Goal: Task Accomplishment & Management: Use online tool/utility

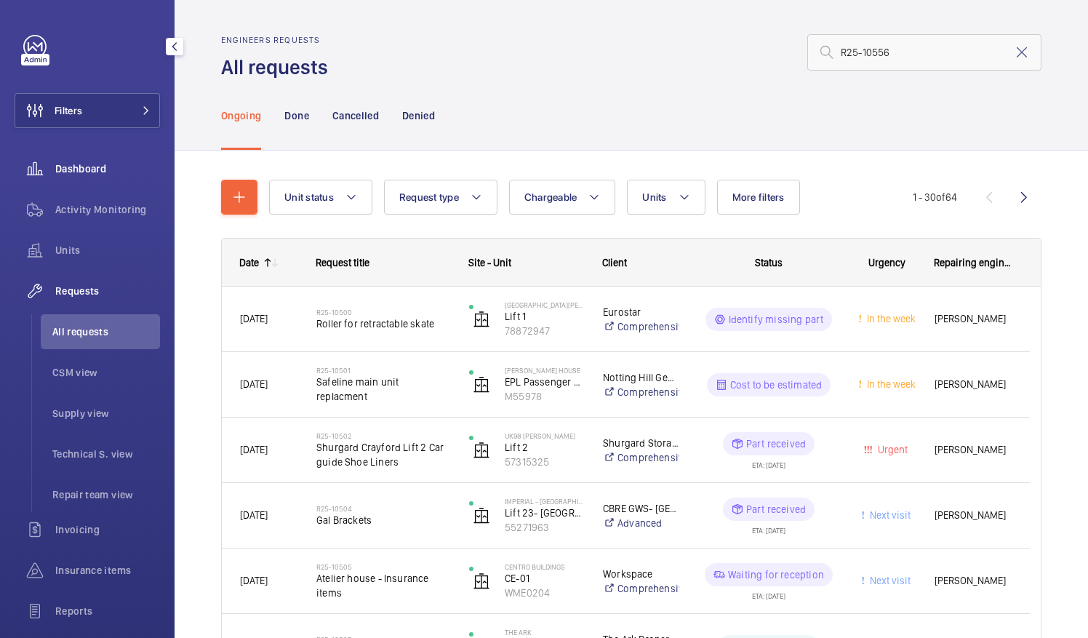
click at [65, 178] on div "Dashboard" at bounding box center [88, 168] width 146 height 35
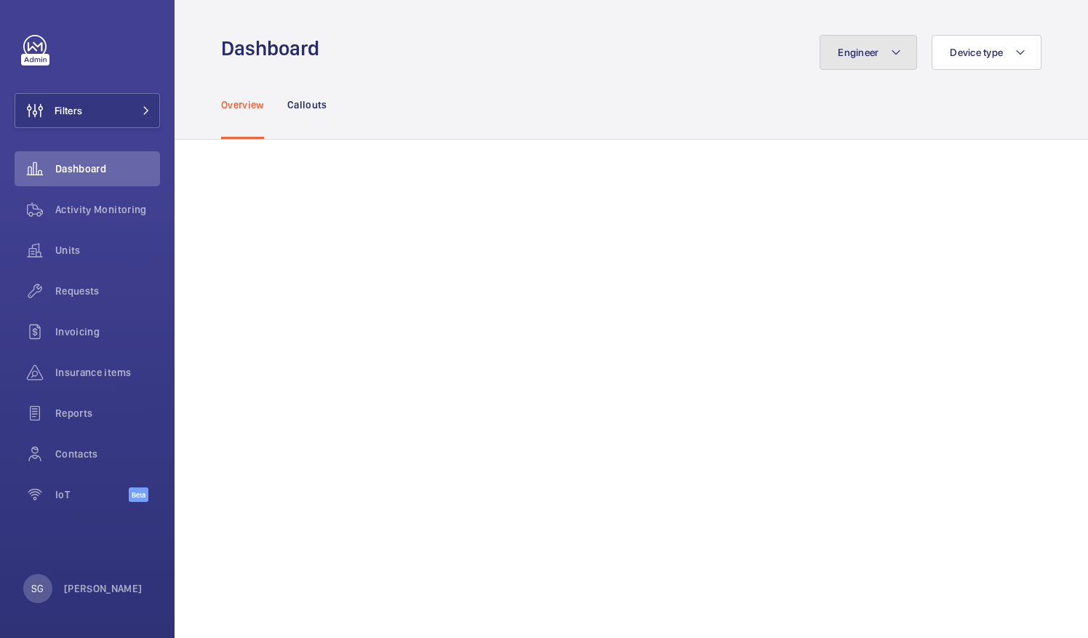
click at [891, 63] on button "Engineer" at bounding box center [868, 52] width 97 height 35
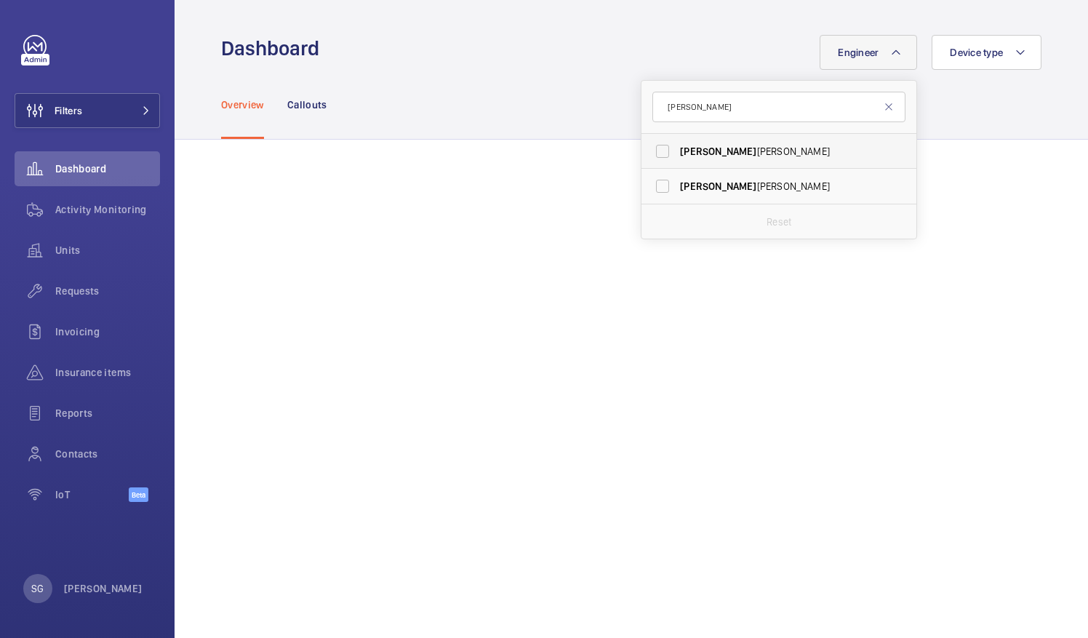
type input "[PERSON_NAME]"
click at [653, 148] on label "[PERSON_NAME]" at bounding box center [768, 151] width 253 height 35
click at [653, 148] on input "[PERSON_NAME]" at bounding box center [662, 151] width 29 height 29
checkbox input "true"
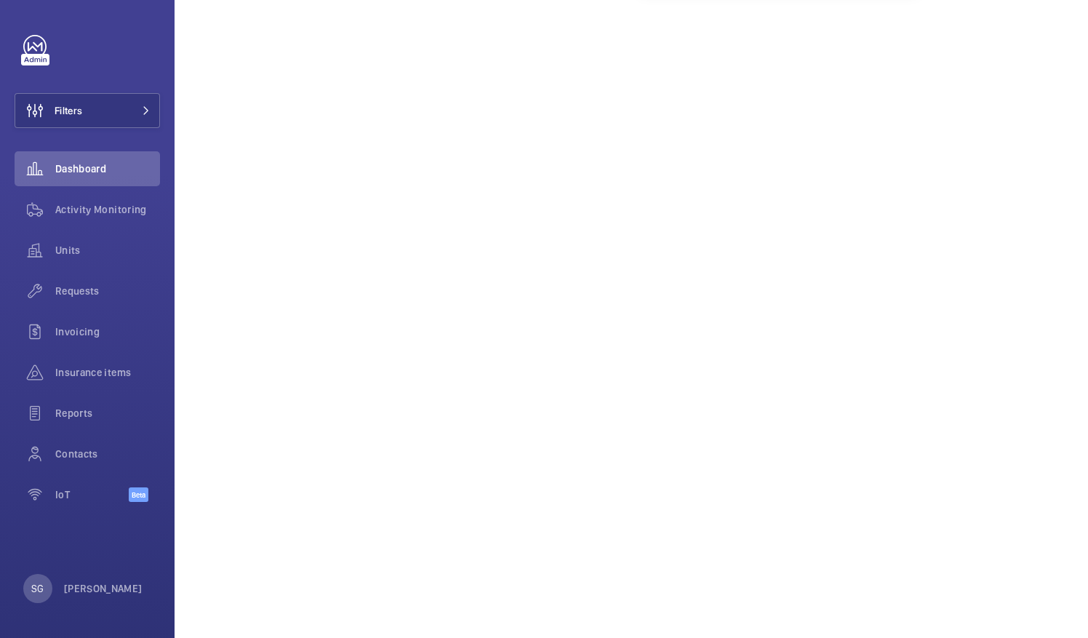
scroll to position [263, 0]
click at [127, 206] on span "Activity Monitoring" at bounding box center [107, 209] width 105 height 15
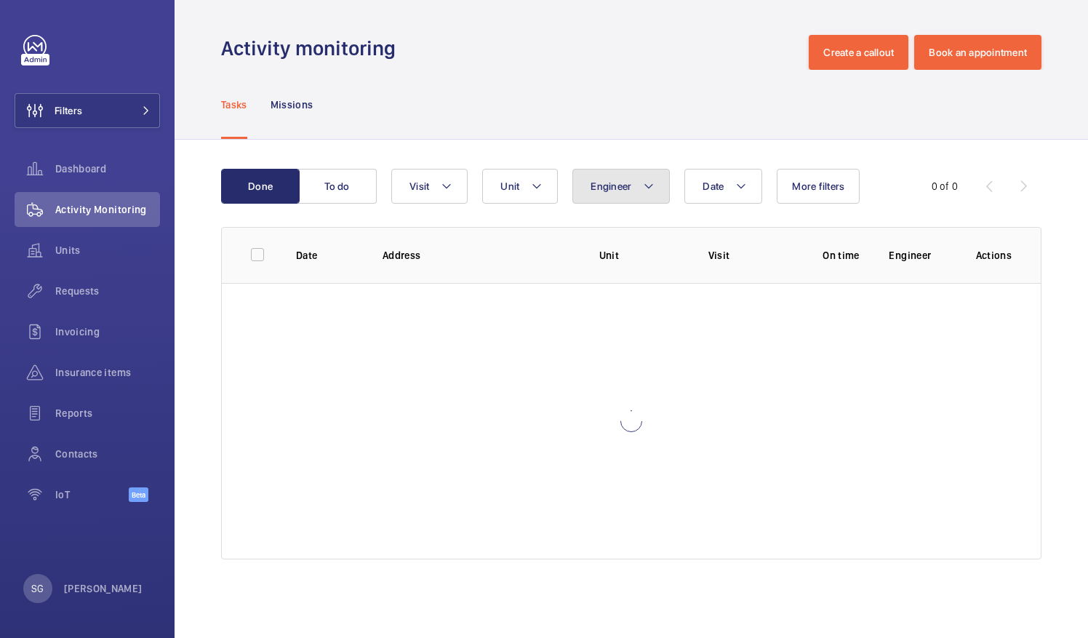
click at [619, 194] on button "Engineer" at bounding box center [621, 186] width 97 height 35
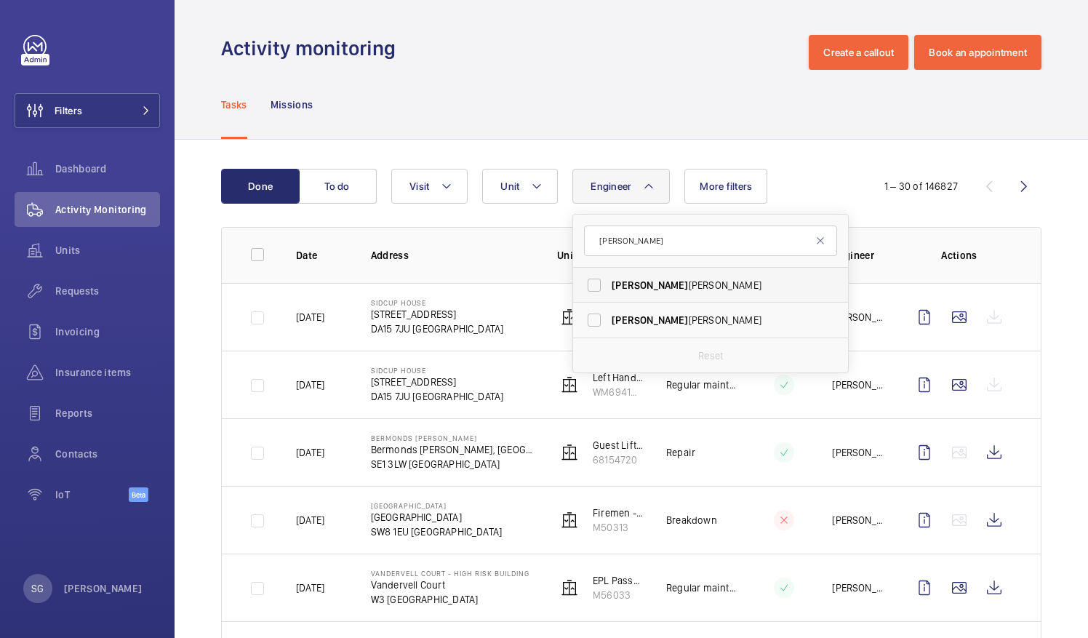
type input "[PERSON_NAME]"
click at [597, 286] on label "[PERSON_NAME]" at bounding box center [699, 285] width 253 height 35
click at [597, 286] on input "[PERSON_NAME]" at bounding box center [594, 285] width 29 height 29
checkbox input "true"
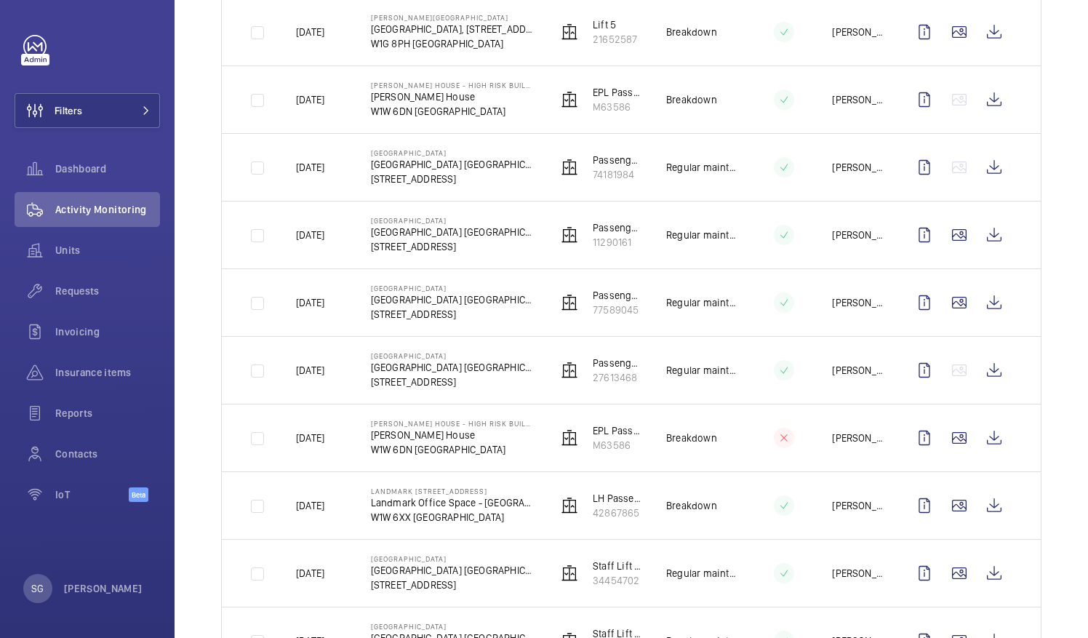
scroll to position [1646, 0]
